Goal: Information Seeking & Learning: Learn about a topic

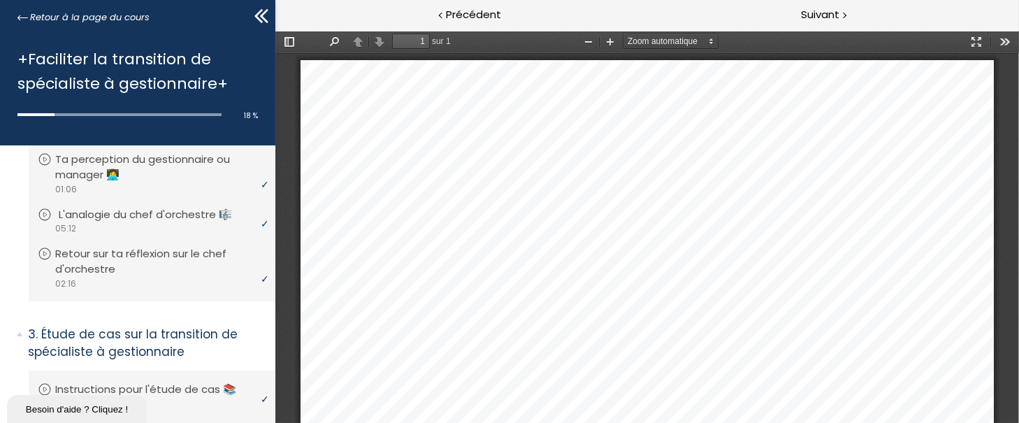
scroll to position [6, 0]
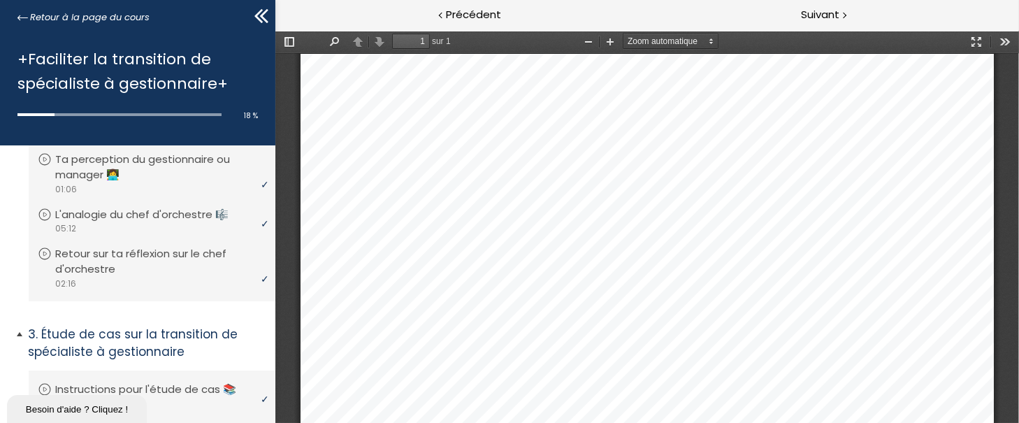
click at [190, 344] on p "Étude de cas sur la transition de spécialiste à gestionnaire" at bounding box center [146, 343] width 237 height 34
click at [150, 334] on p "Étude de cas sur la transition de spécialiste à gestionnaire" at bounding box center [146, 343] width 237 height 34
click at [166, 384] on p "Instructions pour l'étude de cas 📚" at bounding box center [160, 389] width 202 height 15
click at [841, 17] on div "Suivant" at bounding box center [833, 15] width 372 height 31
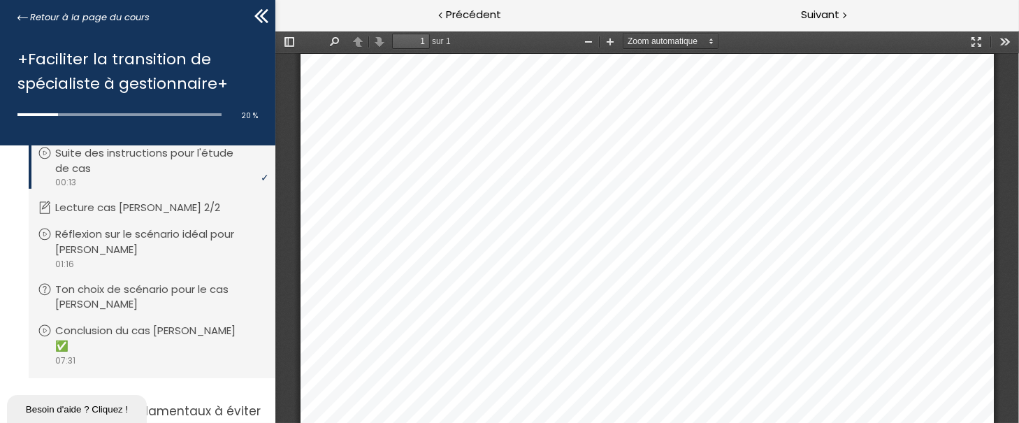
scroll to position [616, 0]
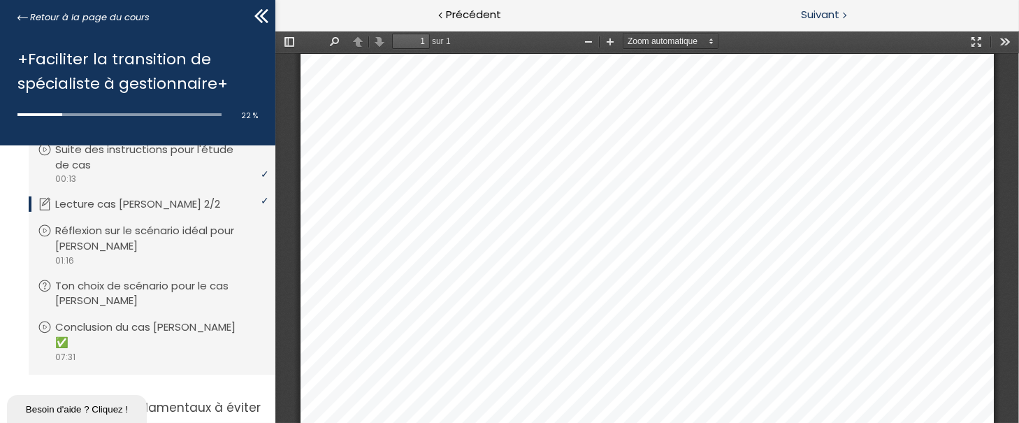
click at [820, 7] on span "Suivant" at bounding box center [820, 14] width 38 height 17
drag, startPoint x: 709, startPoint y: 17, endPoint x: 1017, endPoint y: 19, distance: 308.2
click at [1017, 19] on div "Suivant" at bounding box center [833, 15] width 372 height 31
click at [109, 298] on p "Ton choix de scénario pour le cas Jean" at bounding box center [163, 293] width 208 height 31
click at [830, 15] on span "Suivant" at bounding box center [820, 14] width 38 height 17
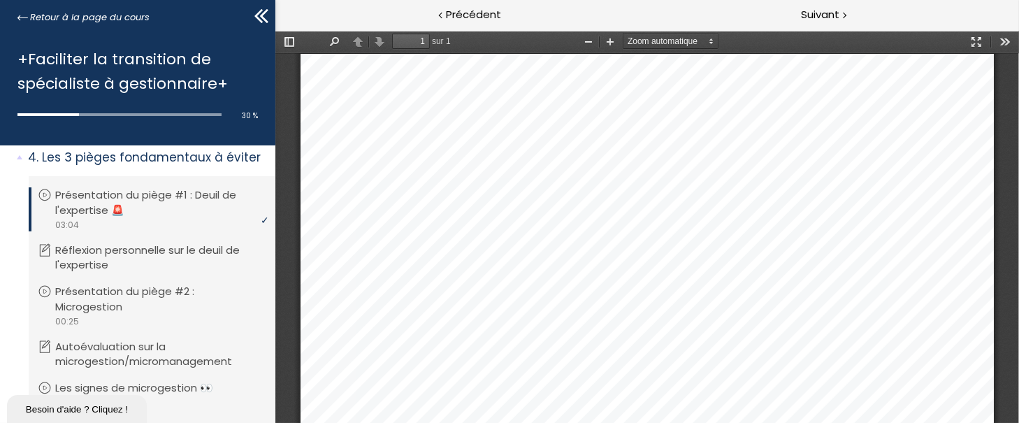
scroll to position [853, 0]
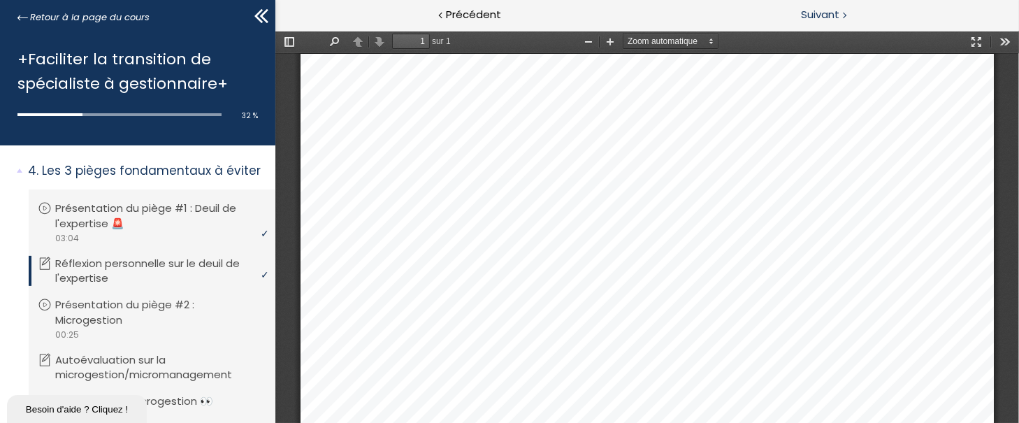
click at [819, 19] on span "Suivant" at bounding box center [820, 14] width 38 height 17
click at [820, 11] on span "Suivant" at bounding box center [820, 14] width 38 height 17
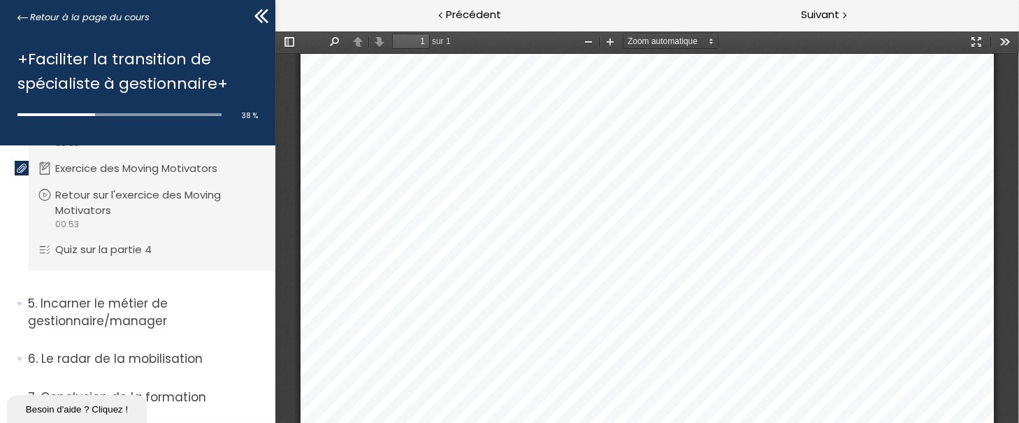
scroll to position [1369, 0]
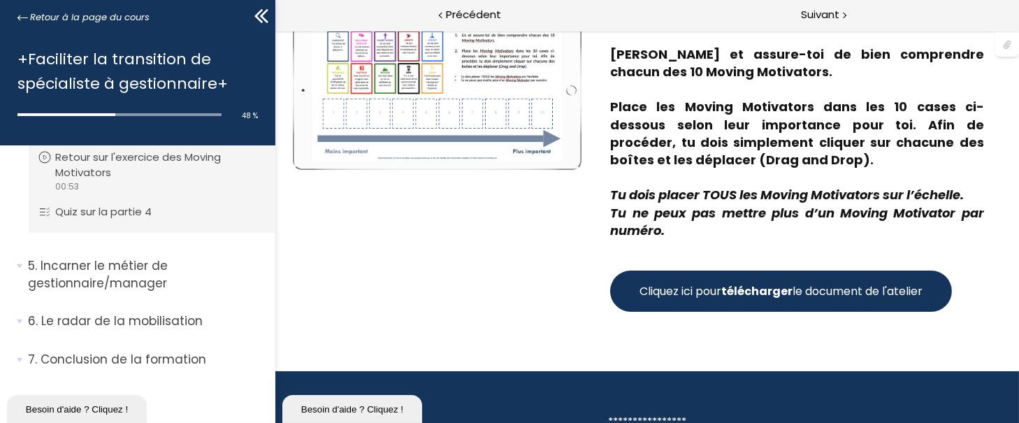
scroll to position [178, 0]
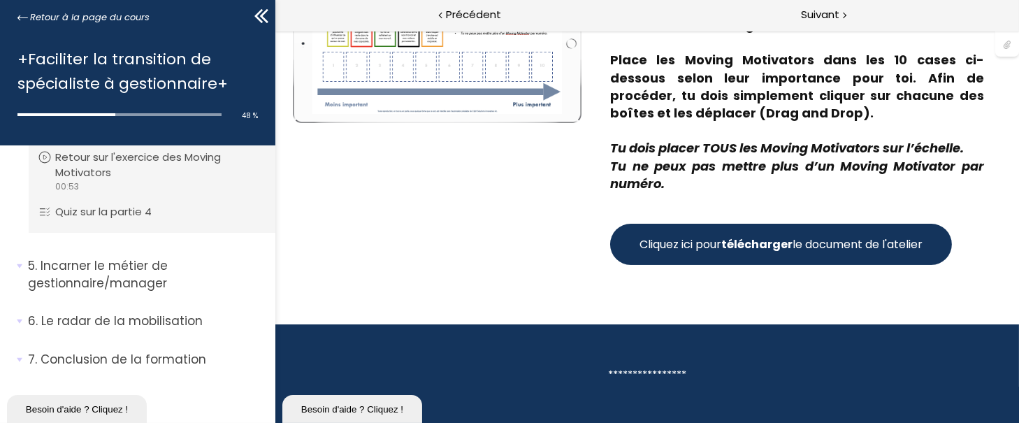
click at [723, 247] on strong "télécharger" at bounding box center [755, 244] width 71 height 16
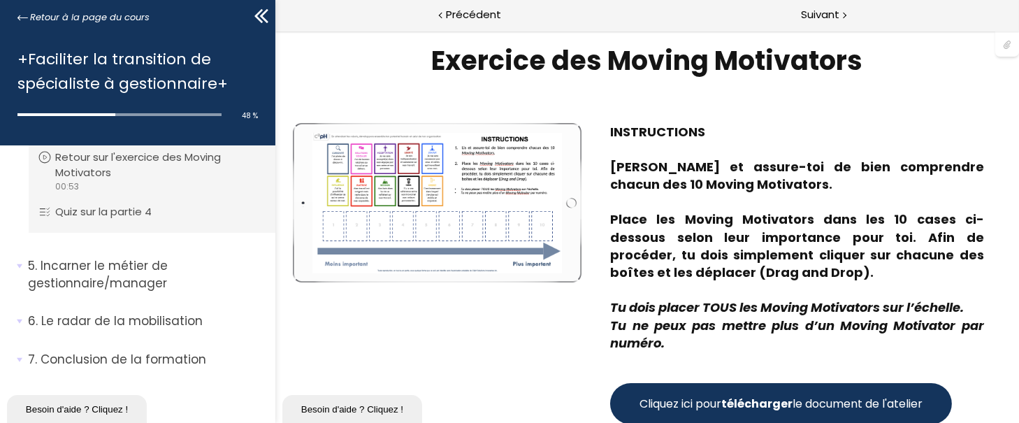
scroll to position [0, 0]
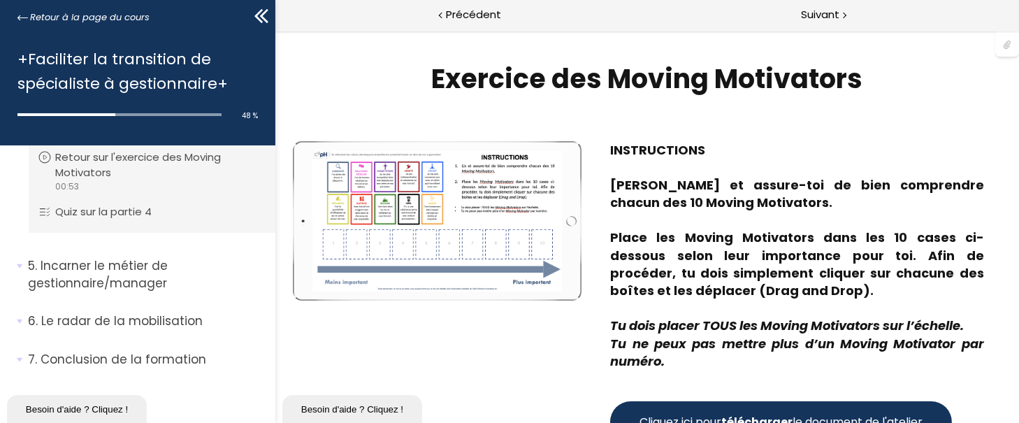
click at [349, 243] on div at bounding box center [437, 221] width 250 height 140
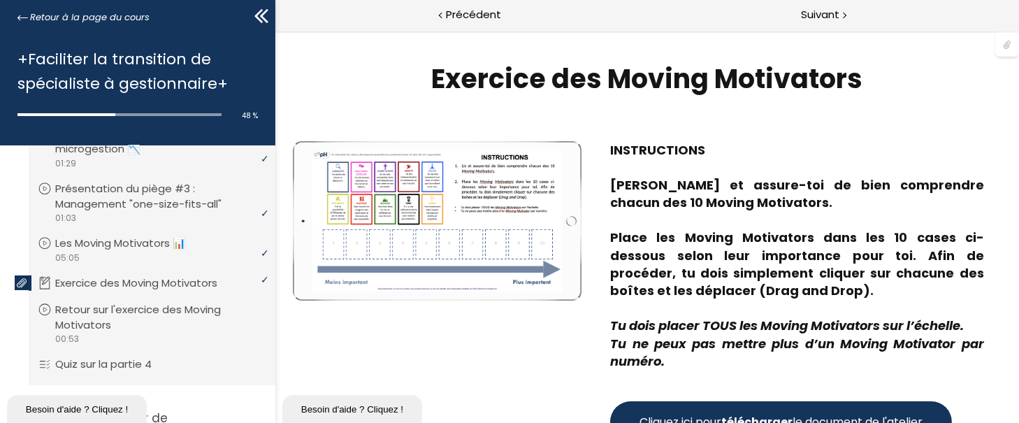
scroll to position [1201, 0]
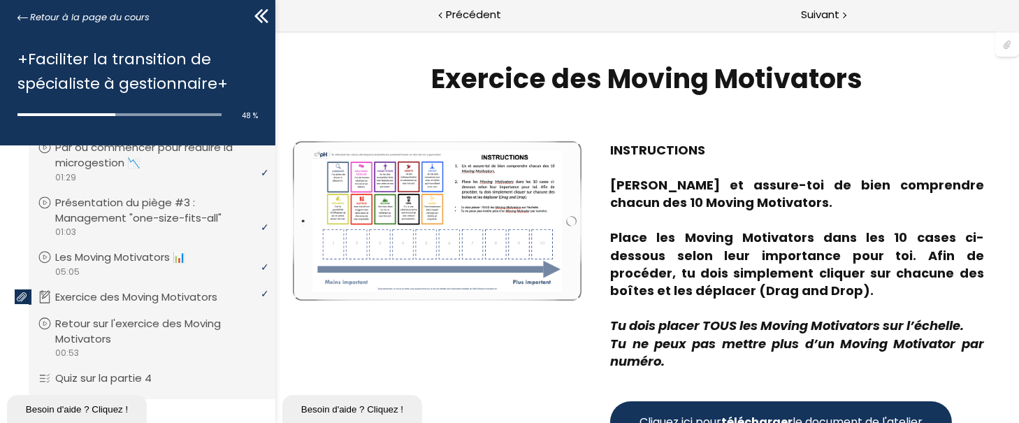
click at [184, 298] on p "Exercice des Moving Motivators" at bounding box center [146, 296] width 183 height 15
click at [327, 164] on div at bounding box center [437, 221] width 250 height 140
click at [335, 187] on div at bounding box center [437, 221] width 250 height 140
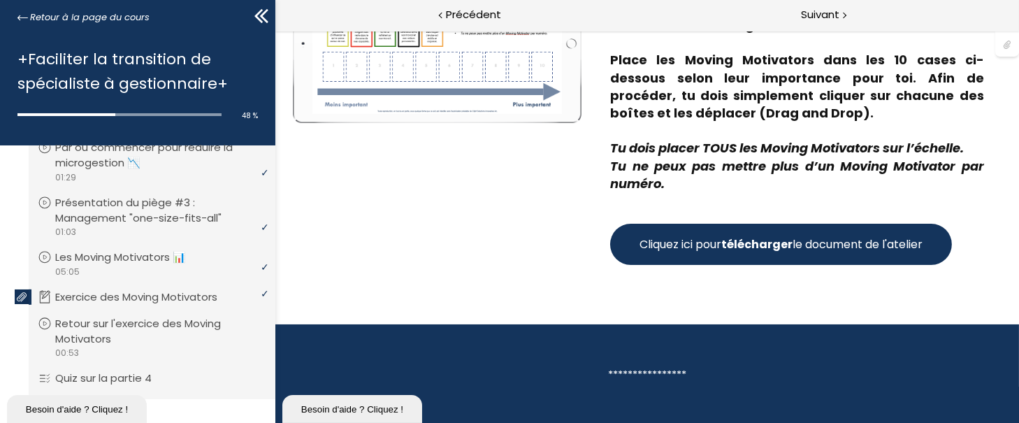
click at [652, 359] on section "**********" at bounding box center [647, 374] width 744 height 101
click at [386, 404] on div "Besoin d'aide ? Cliquez !" at bounding box center [351, 408] width 119 height 10
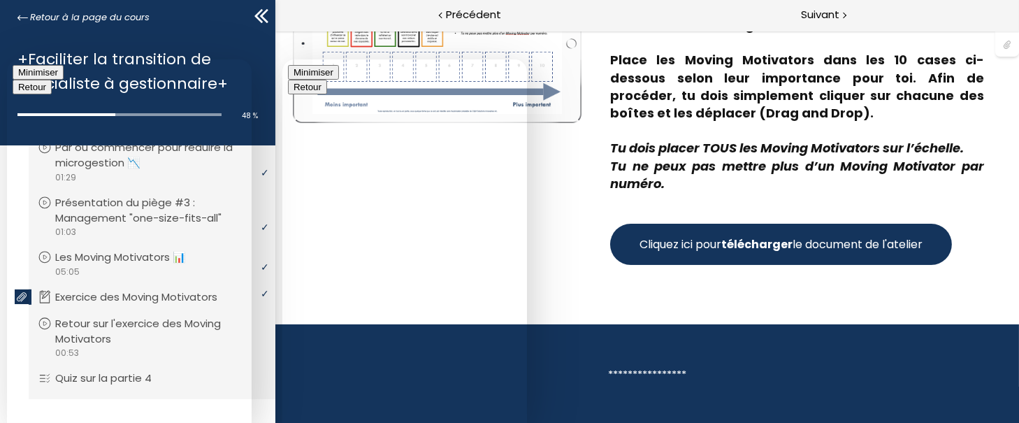
click at [338, 79] on button "Minimiser" at bounding box center [312, 72] width 51 height 15
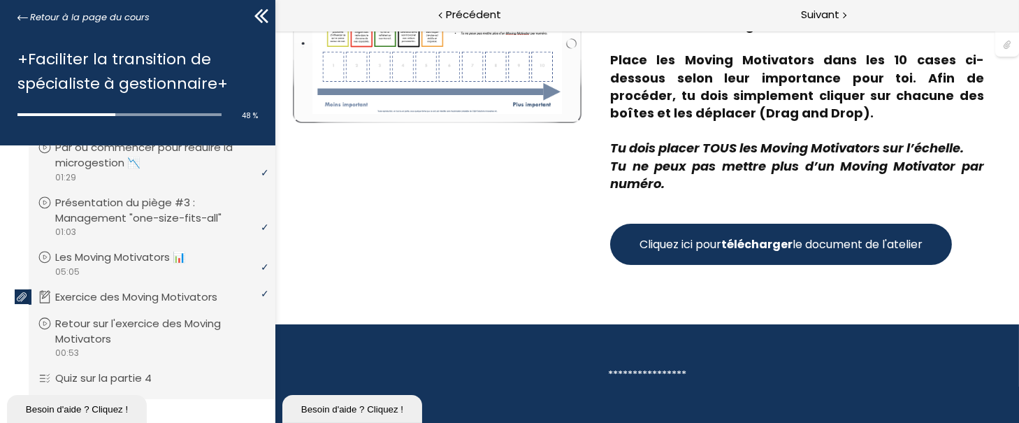
click at [672, 229] on button "Cliquez ici pour télécharger le document de l'atelier" at bounding box center [780, 244] width 342 height 41
click at [807, 12] on span "Suivant" at bounding box center [820, 14] width 38 height 17
click at [820, 17] on span "Suivant" at bounding box center [820, 14] width 38 height 17
drag, startPoint x: 275, startPoint y: 326, endPoint x: 273, endPoint y: 356, distance: 30.1
click at [273, 356] on div "1. Bienvenue à cette formation ! Vous devez avoir terminé l'unité (Présentation…" at bounding box center [137, 284] width 275 height 278
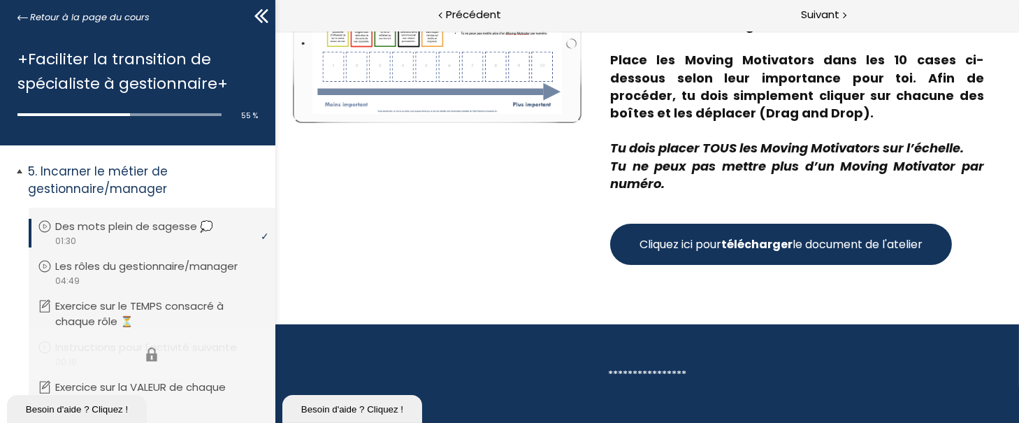
scroll to position [1467, 0]
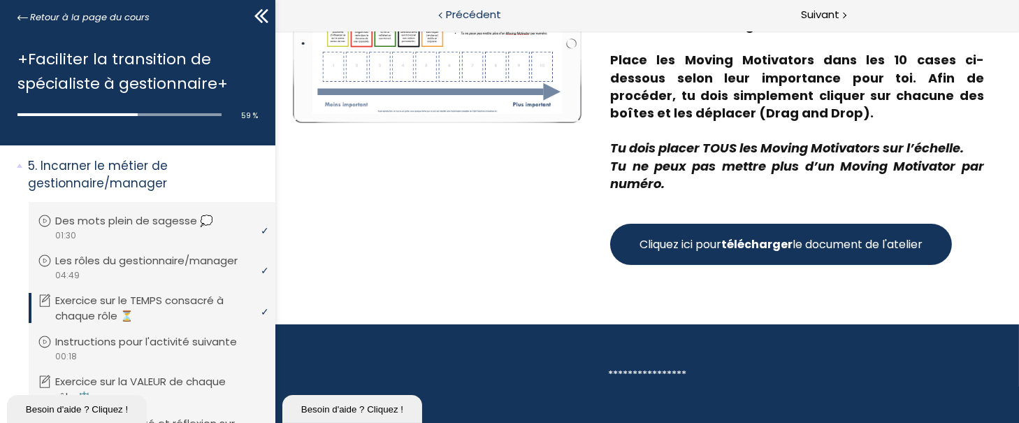
click at [452, 20] on span "Précédent" at bounding box center [473, 14] width 55 height 17
click at [824, 11] on span "Suivant" at bounding box center [820, 14] width 38 height 17
click at [813, 6] on span "Suivant" at bounding box center [820, 14] width 38 height 17
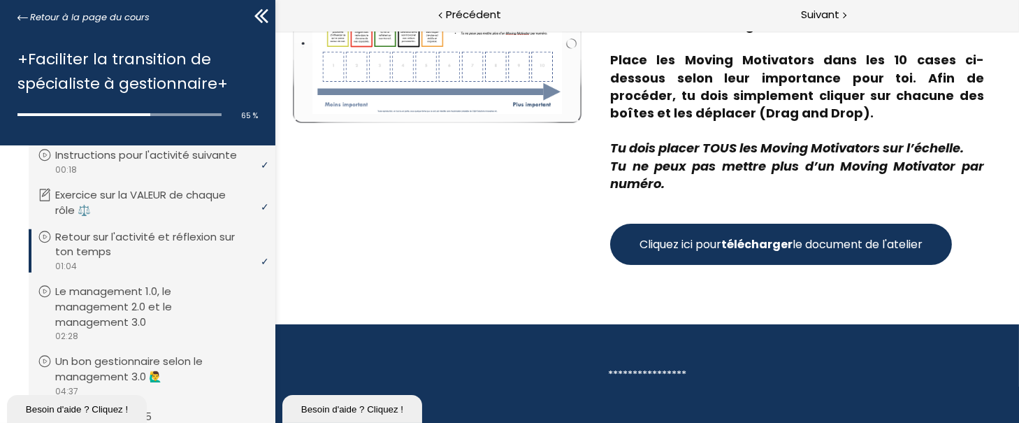
scroll to position [1671, 0]
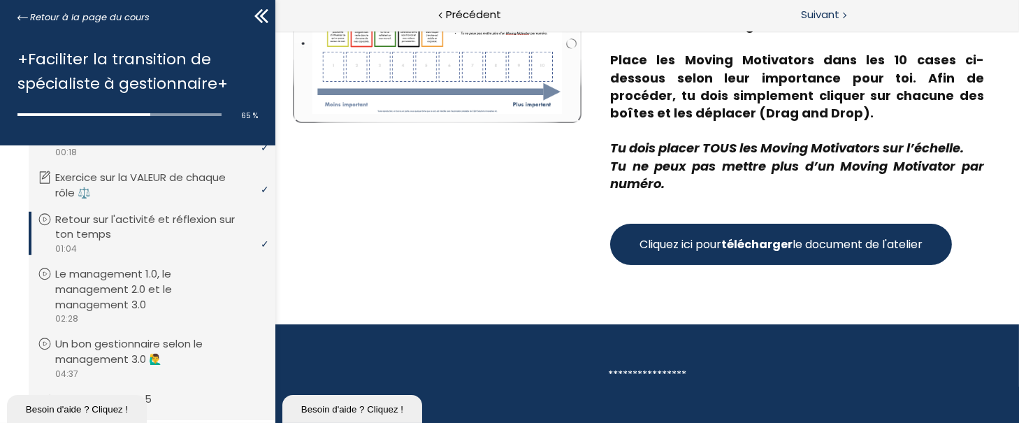
click at [828, 11] on span "Suivant" at bounding box center [820, 14] width 38 height 17
click at [806, 7] on span "Suivant" at bounding box center [820, 14] width 38 height 17
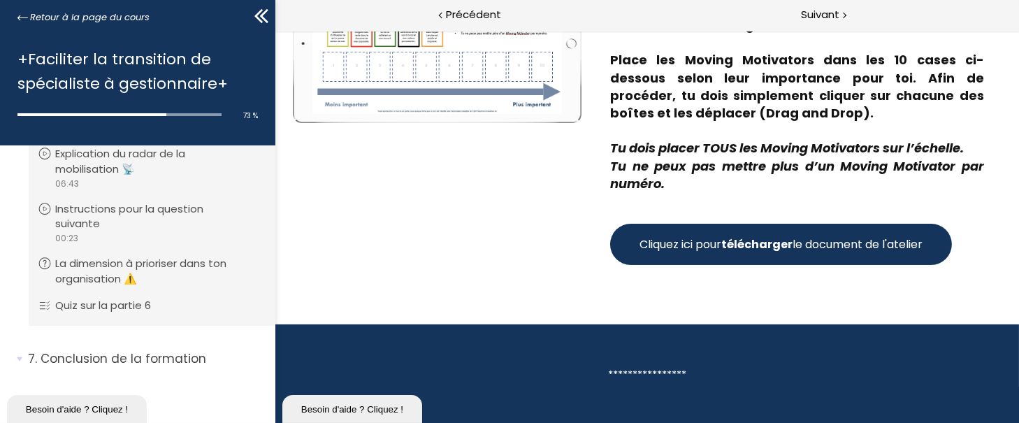
scroll to position [2206, 0]
click at [821, 8] on span "Suivant" at bounding box center [820, 14] width 38 height 17
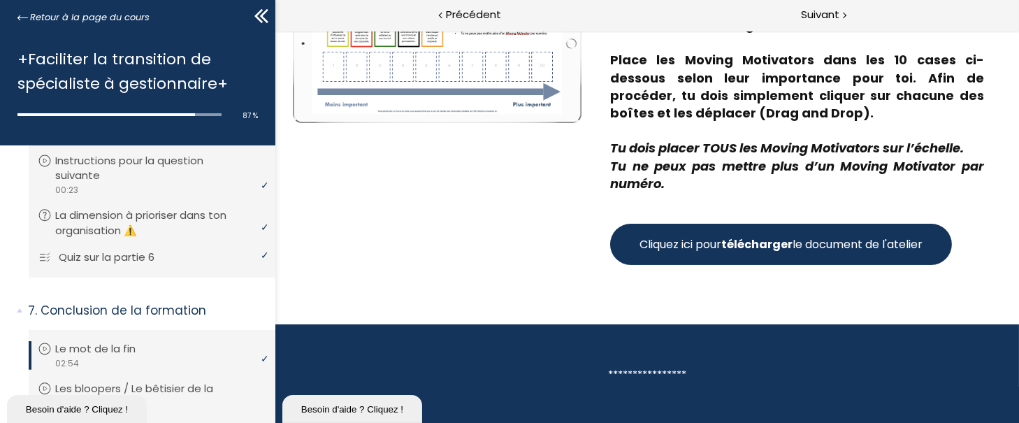
click at [160, 265] on p "Quiz sur la partie 6" at bounding box center [117, 256] width 117 height 15
click at [818, 15] on span "Suivant" at bounding box center [820, 14] width 38 height 17
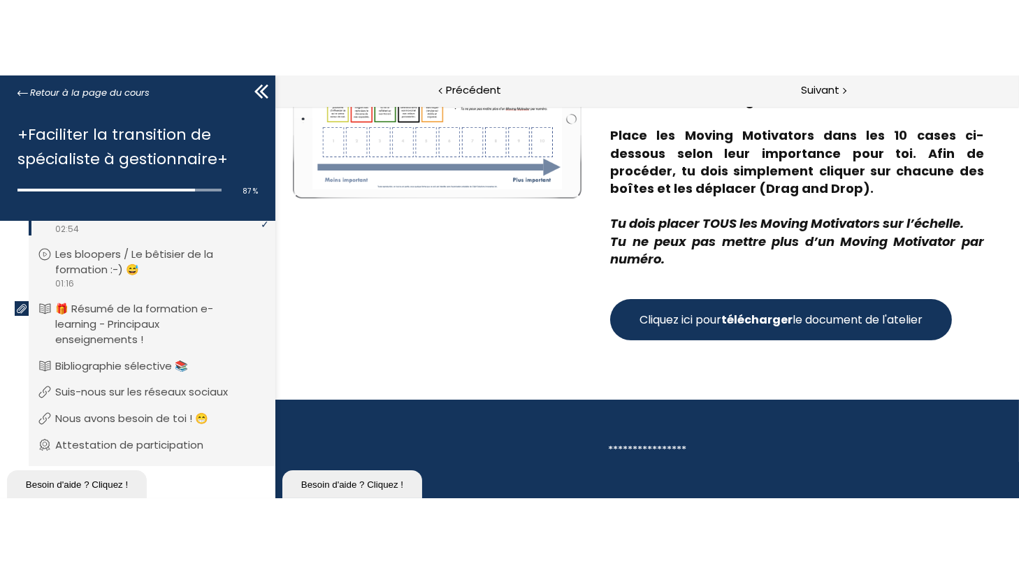
scroll to position [2416, 0]
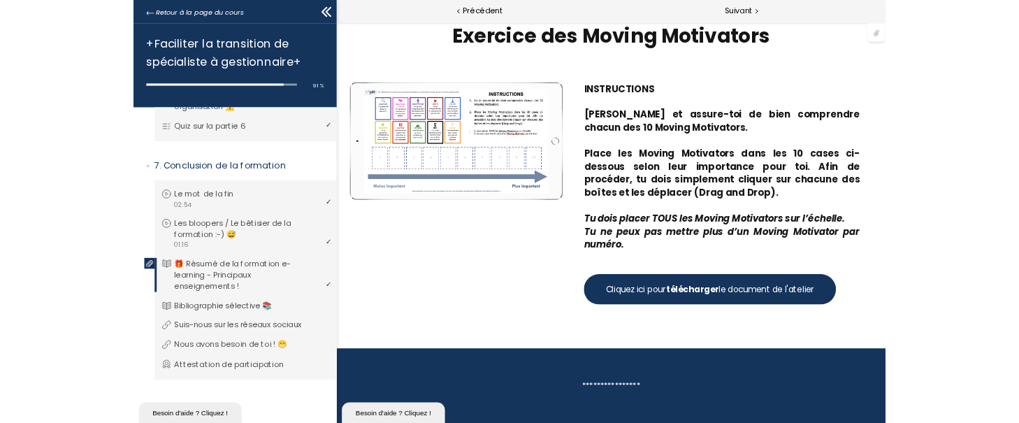
scroll to position [2340, 0]
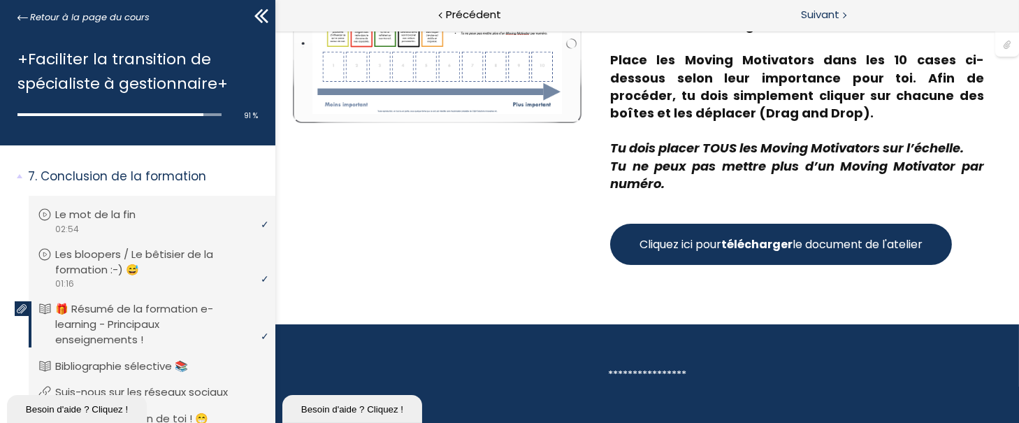
click at [827, 13] on span "Suivant" at bounding box center [820, 14] width 38 height 17
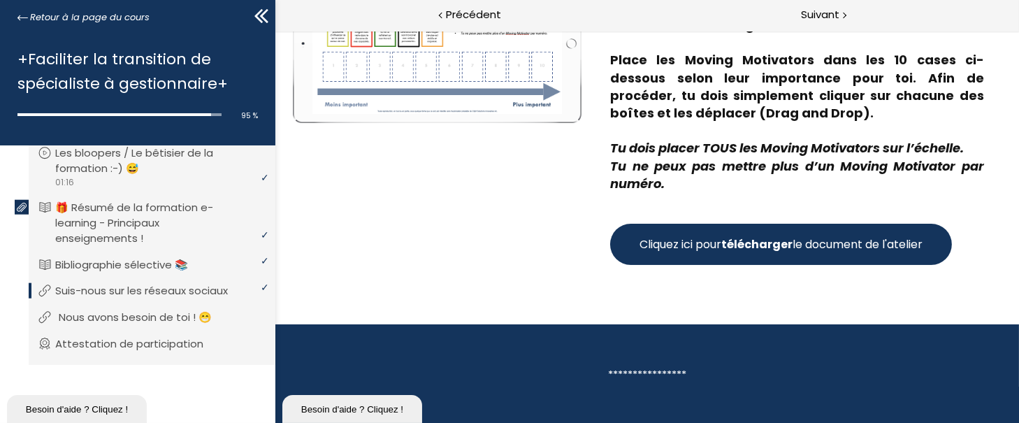
click at [171, 317] on p "Nous avons besoin de toi ! 😁" at bounding box center [146, 317] width 174 height 15
click at [814, 7] on span "Suivant" at bounding box center [820, 14] width 38 height 17
click at [824, 11] on span "Suivant" at bounding box center [820, 14] width 38 height 17
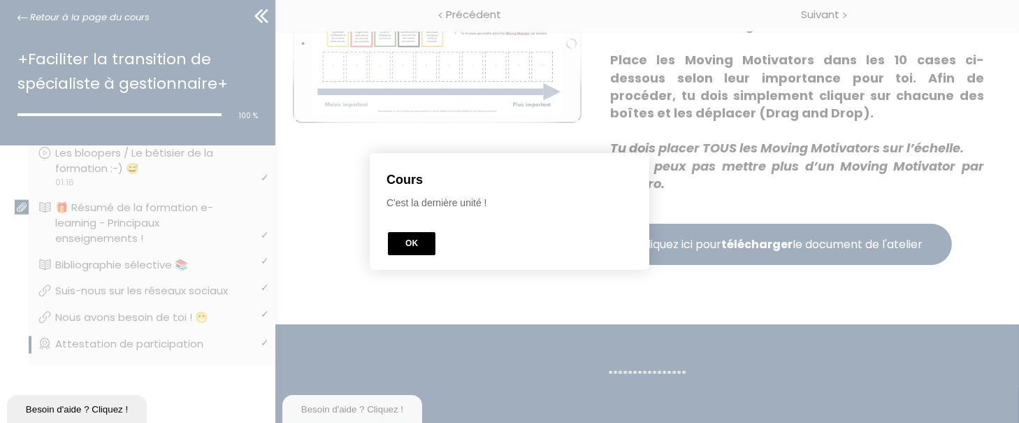
click at [400, 239] on button "OK" at bounding box center [412, 243] width 48 height 23
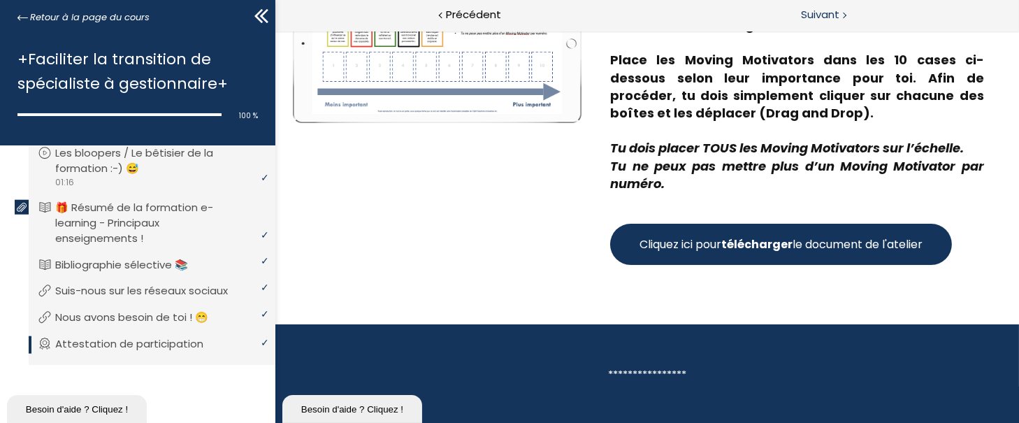
click at [830, 10] on span "Suivant" at bounding box center [820, 14] width 38 height 17
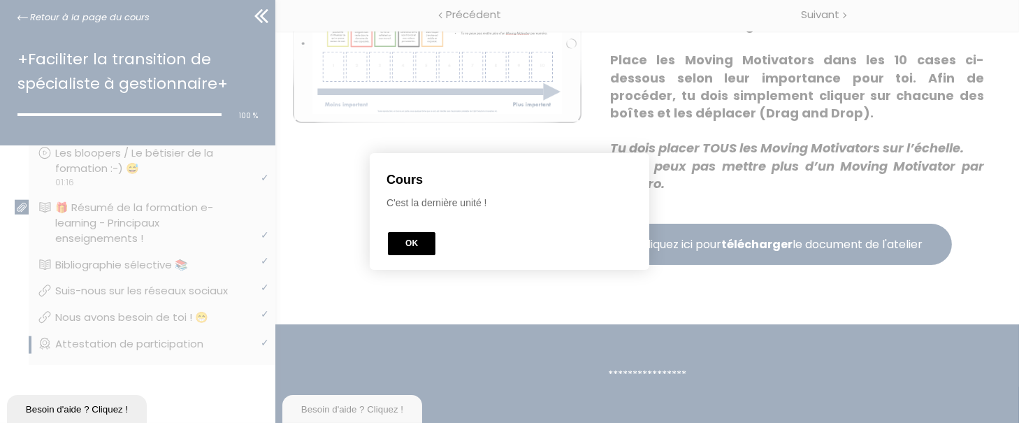
click at [417, 231] on div "OK" at bounding box center [511, 244] width 250 height 26
click at [416, 252] on button "OK" at bounding box center [412, 243] width 48 height 23
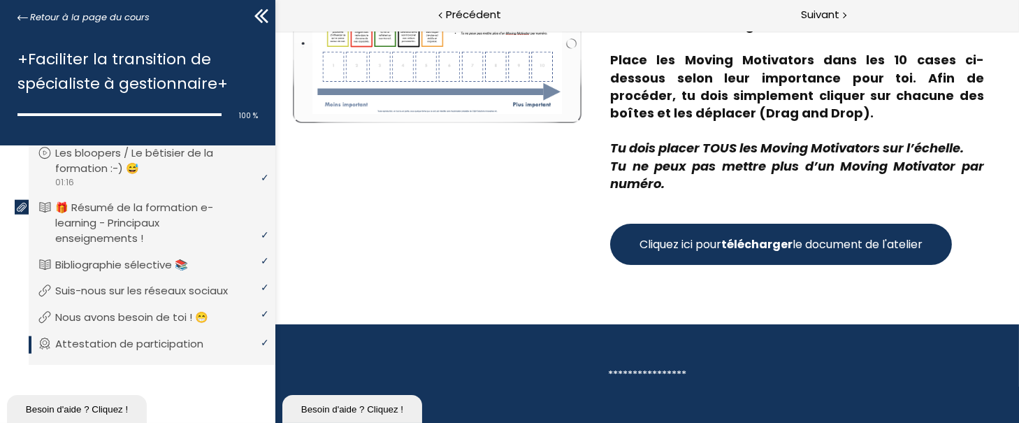
click at [49, 6] on div "Retour à la page du cours" at bounding box center [137, 15] width 275 height 31
click at [49, 15] on span "Retour à la page du cours" at bounding box center [90, 17] width 120 height 15
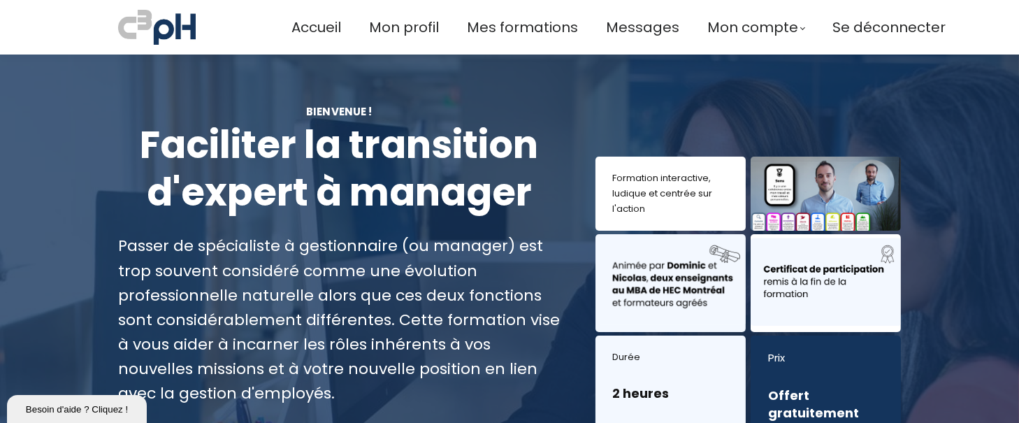
click at [1013, 75] on div "Accueil Mon profil Mes formations Messages Mon compte Mes factures" at bounding box center [509, 211] width 1019 height 423
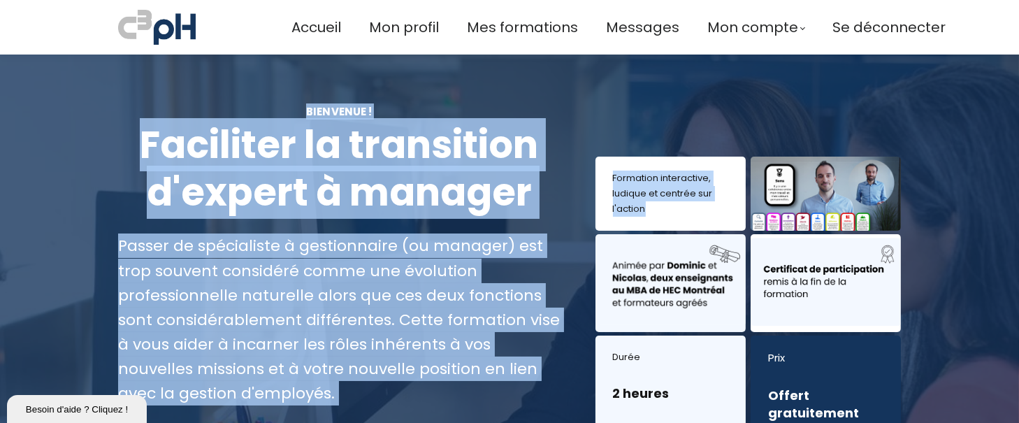
click at [944, 206] on div at bounding box center [509, 315] width 1019 height 521
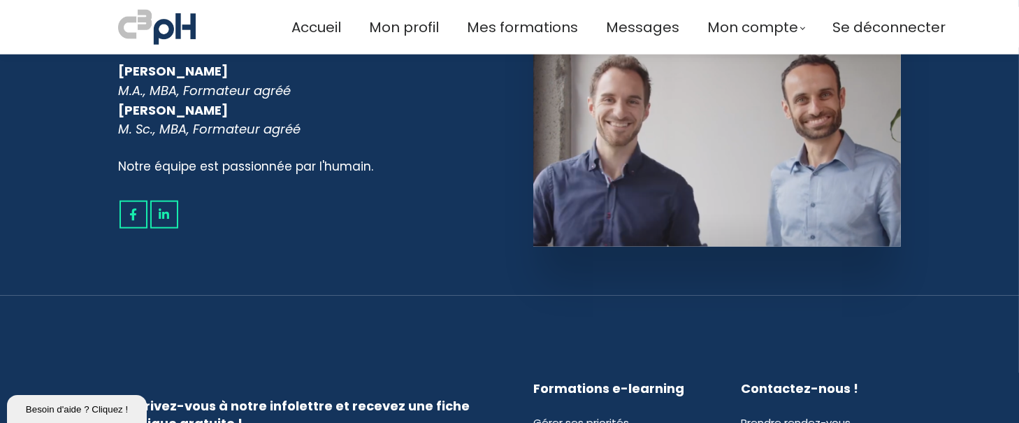
scroll to position [2310, 0]
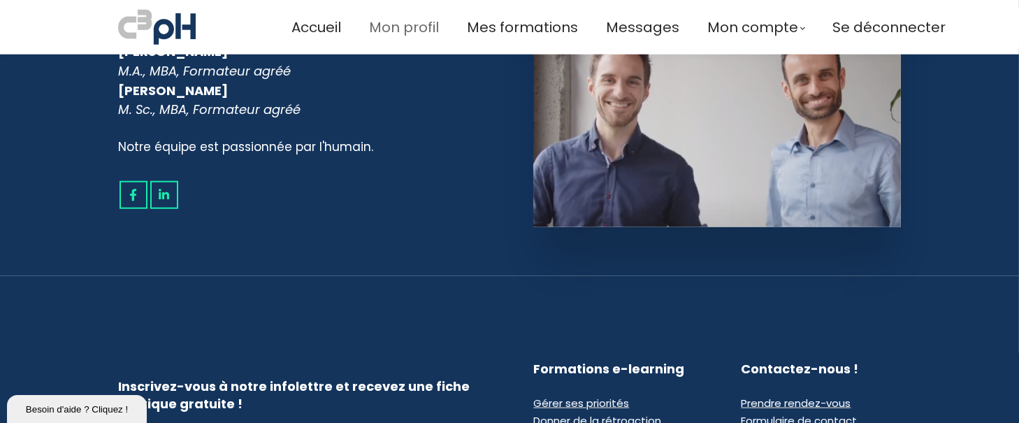
click at [395, 30] on span "Mon profil" at bounding box center [404, 27] width 70 height 23
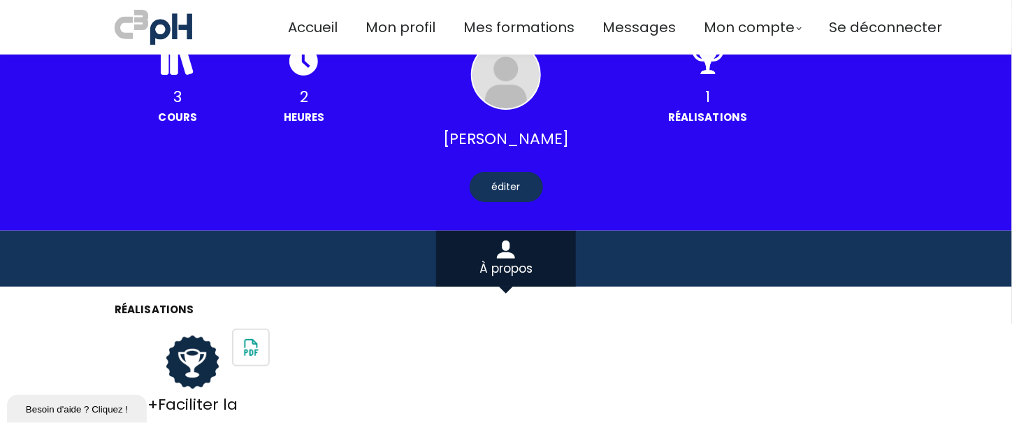
drag, startPoint x: 1017, startPoint y: 40, endPoint x: 997, endPoint y: 152, distance: 114.4
click at [405, 328] on div "+Faciliter la transition de spécialiste à gestionnaire+" at bounding box center [506, 414] width 783 height 173
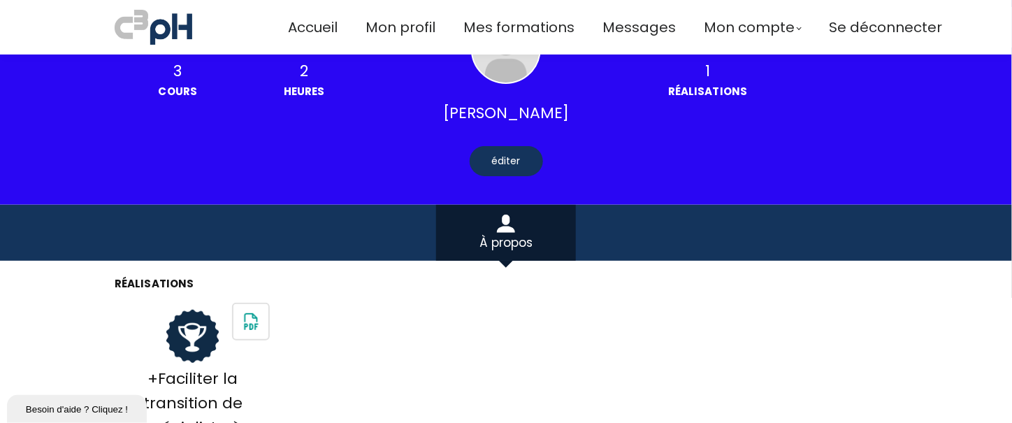
scroll to position [32, 0]
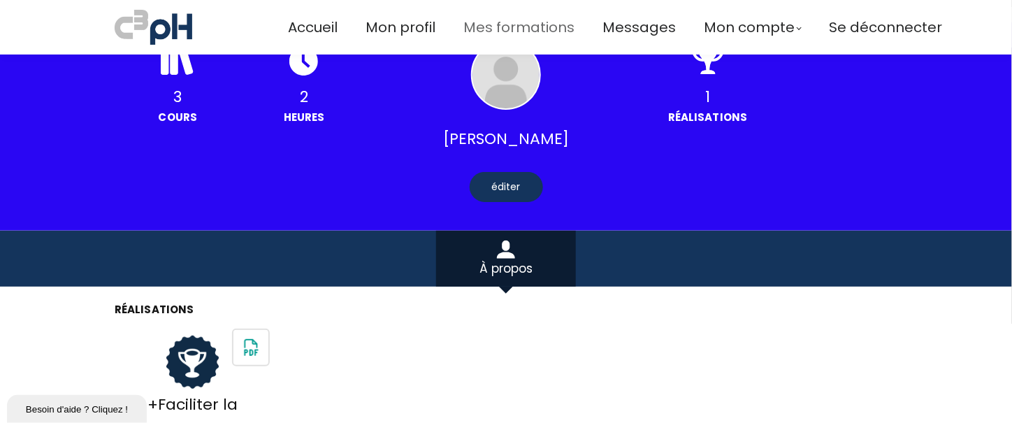
click at [484, 37] on span "Mes formations" at bounding box center [518, 27] width 111 height 23
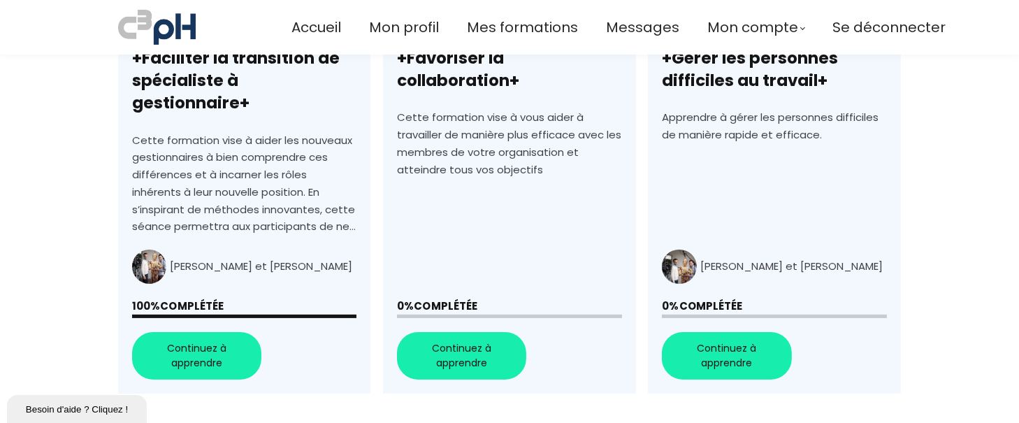
scroll to position [551, 0]
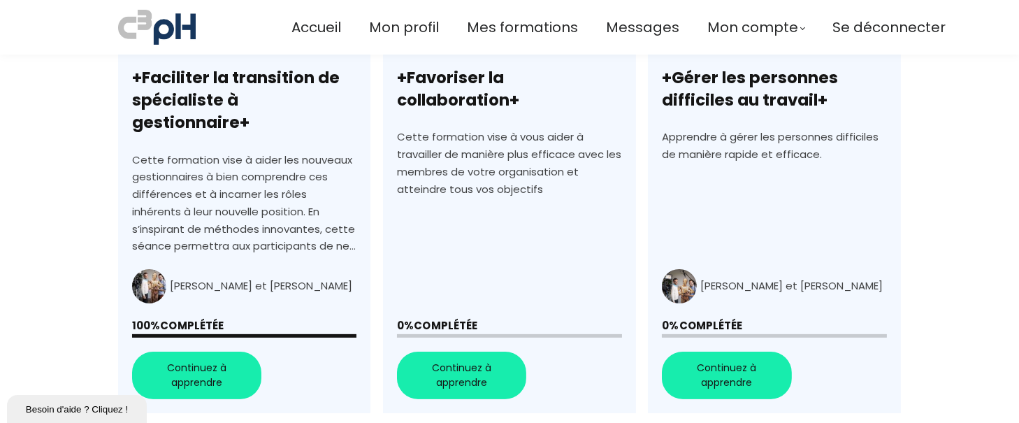
click at [478, 345] on link "+Favoriser la collaboration+" at bounding box center [509, 162] width 252 height 502
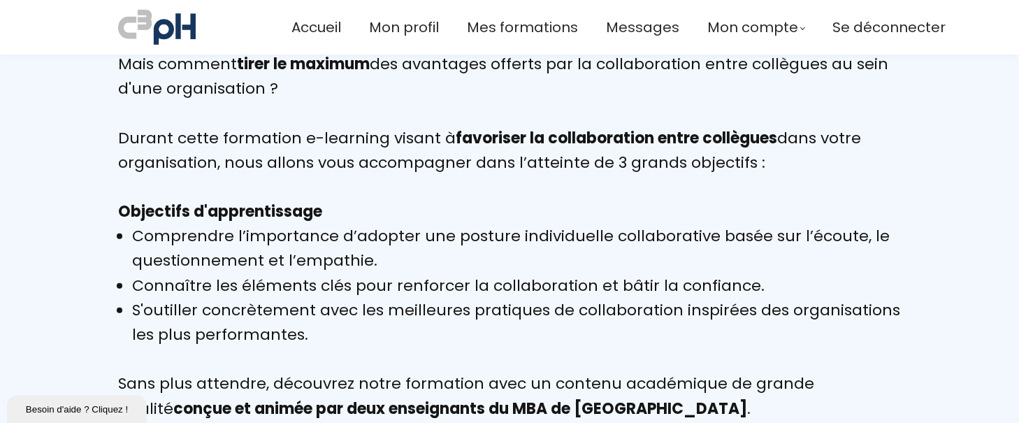
scroll to position [1188, 0]
